Goal: Transaction & Acquisition: Obtain resource

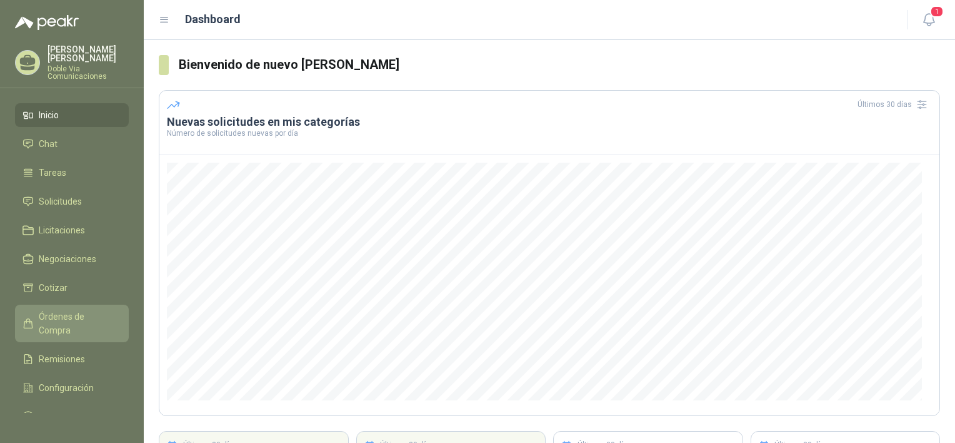
click at [49, 314] on link "Órdenes de Compra" at bounding box center [72, 323] width 114 height 38
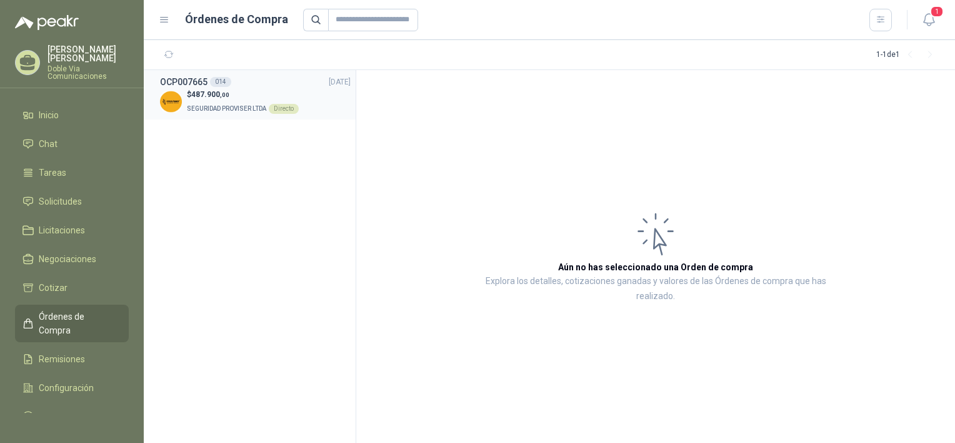
click at [214, 109] on span "SEGURIDAD PROVISER LTDA" at bounding box center [226, 108] width 79 height 7
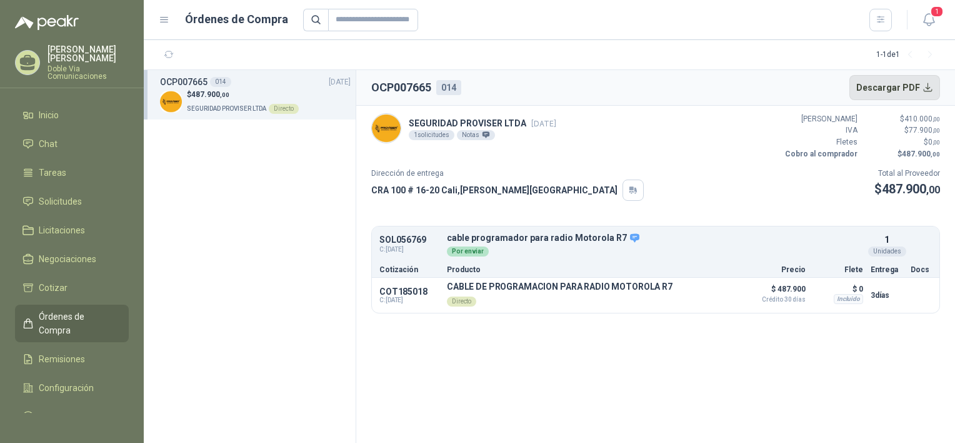
click at [918, 88] on button "Descargar PDF" at bounding box center [895, 87] width 91 height 25
